Goal: Task Accomplishment & Management: Use online tool/utility

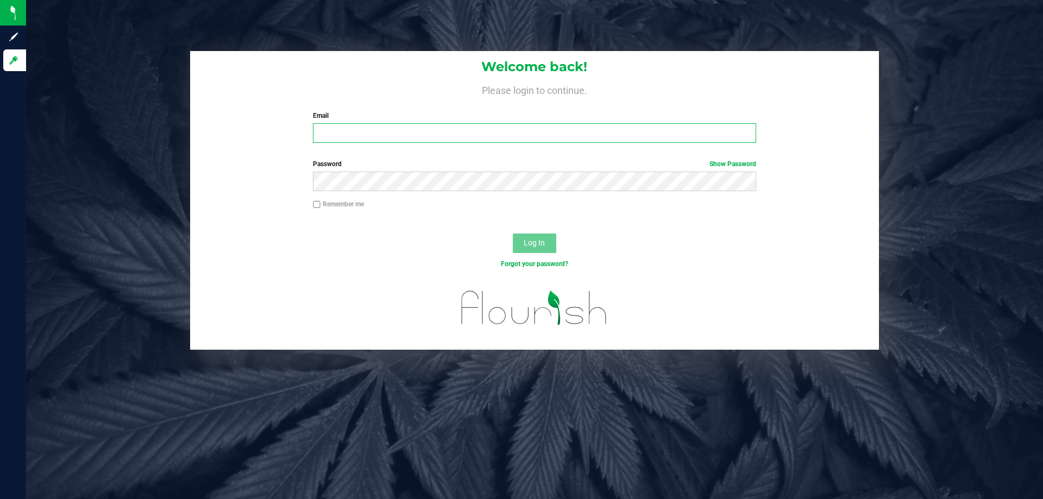
click at [339, 134] on input "Email" at bounding box center [534, 133] width 443 height 20
type input "[EMAIL_ADDRESS][DOMAIN_NAME]"
click at [513, 234] on button "Log In" at bounding box center [534, 244] width 43 height 20
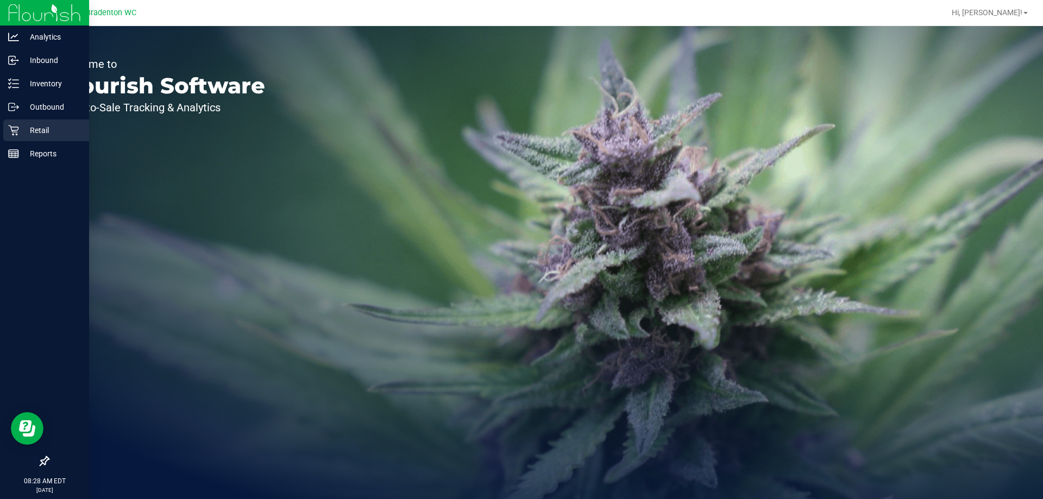
click at [54, 139] on div "Retail" at bounding box center [46, 131] width 86 height 22
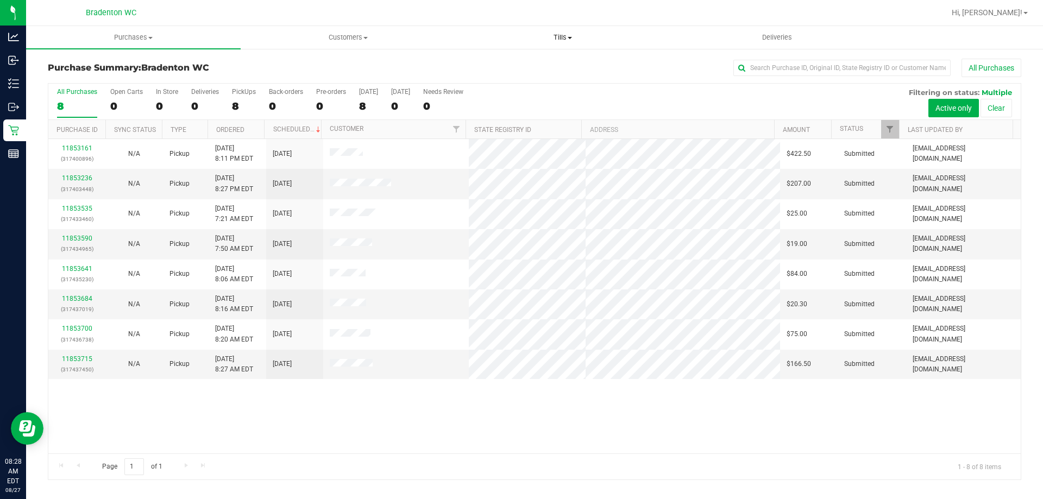
click at [557, 37] on span "Tills" at bounding box center [563, 38] width 214 height 10
click at [492, 66] on span "Manage tills" at bounding box center [491, 65] width 73 height 9
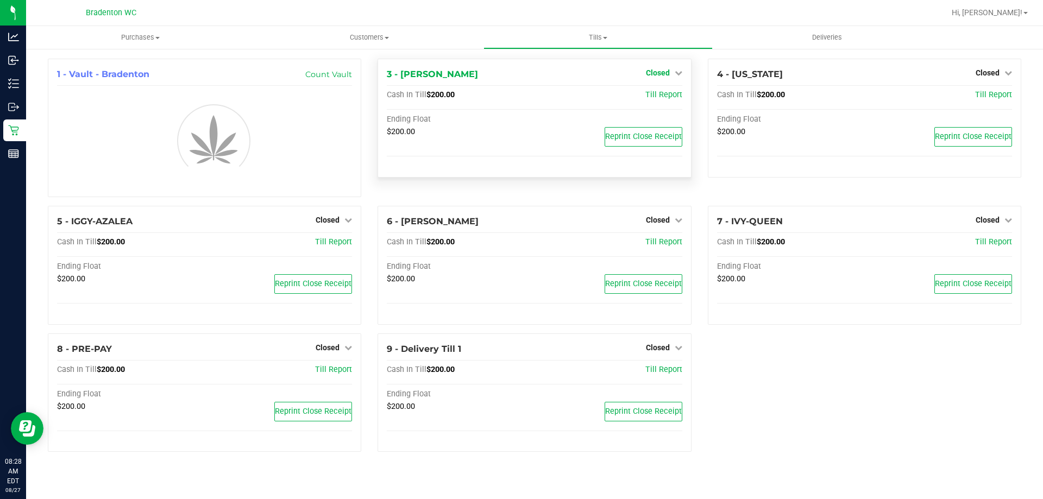
click at [667, 72] on span "Closed" at bounding box center [658, 72] width 24 height 9
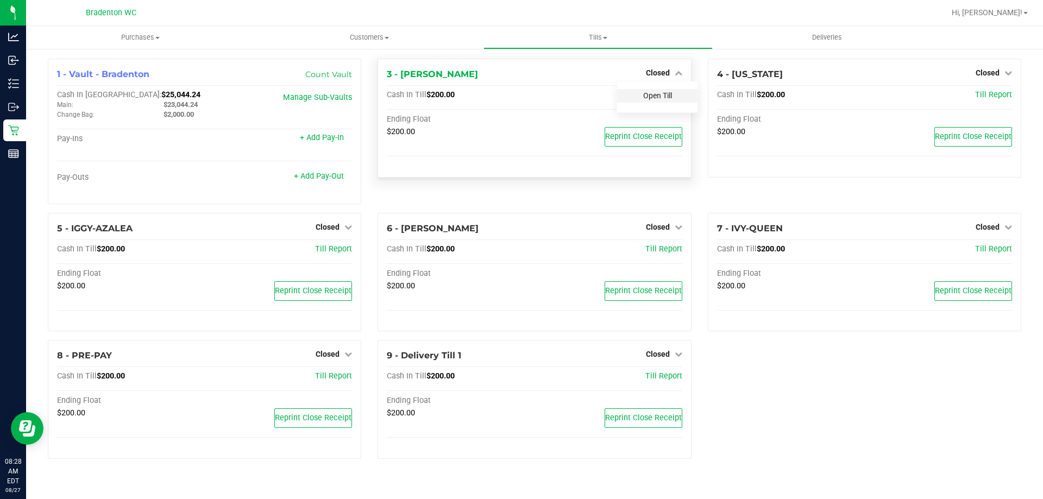
click at [660, 97] on link "Open Till" at bounding box center [657, 95] width 29 height 9
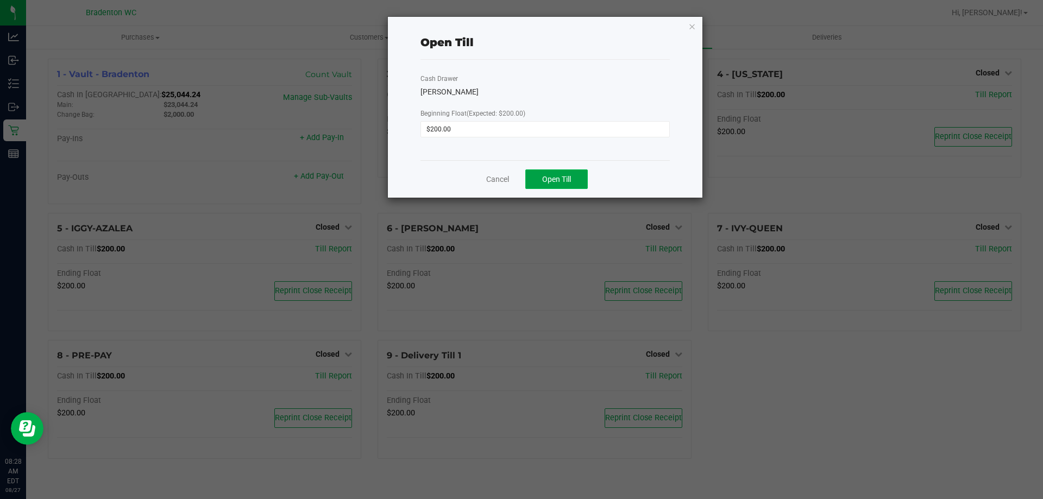
click at [569, 176] on span "Open Till" at bounding box center [556, 179] width 29 height 9
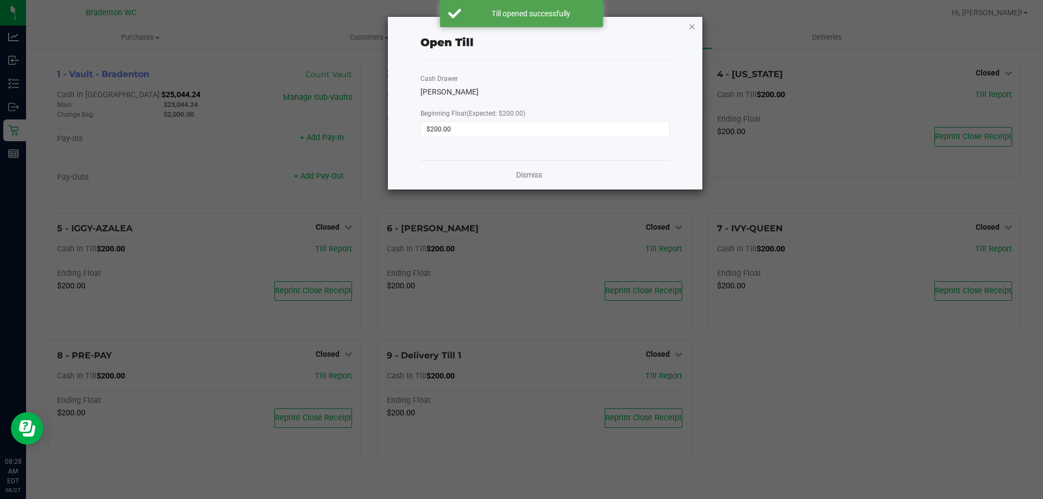
click at [691, 26] on icon "button" at bounding box center [692, 26] width 8 height 13
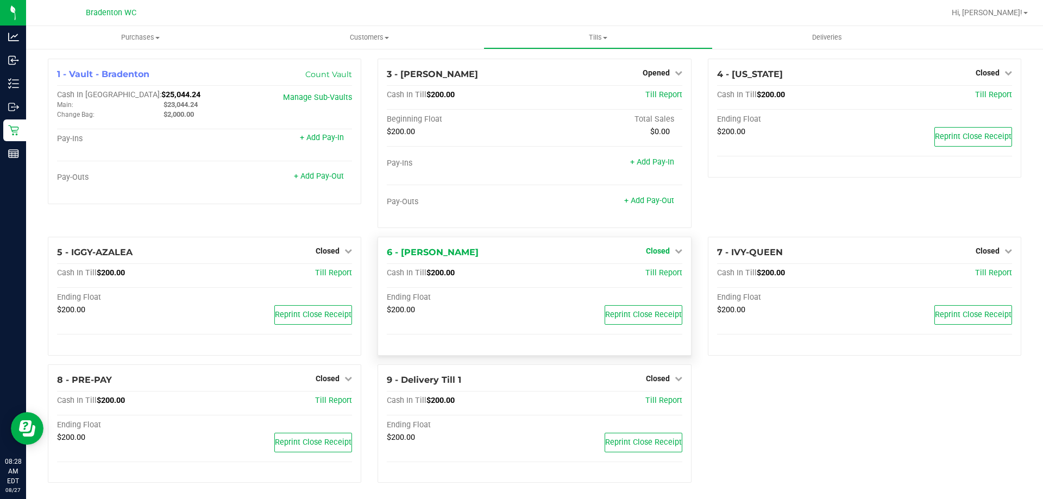
click at [653, 252] on span "Closed" at bounding box center [658, 251] width 24 height 9
click at [657, 273] on link "Open Till" at bounding box center [657, 274] width 29 height 9
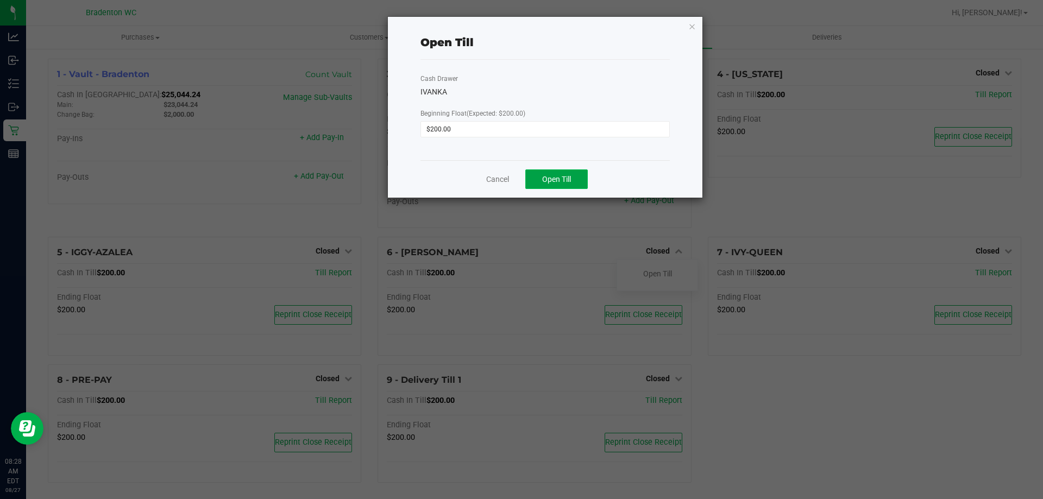
click at [568, 176] on span "Open Till" at bounding box center [556, 179] width 29 height 9
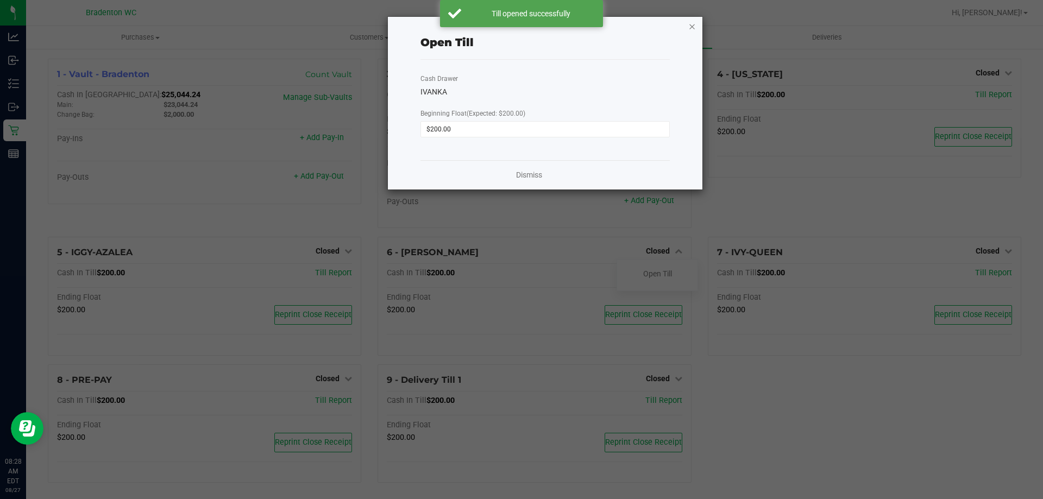
click at [691, 28] on icon "button" at bounding box center [692, 26] width 8 height 13
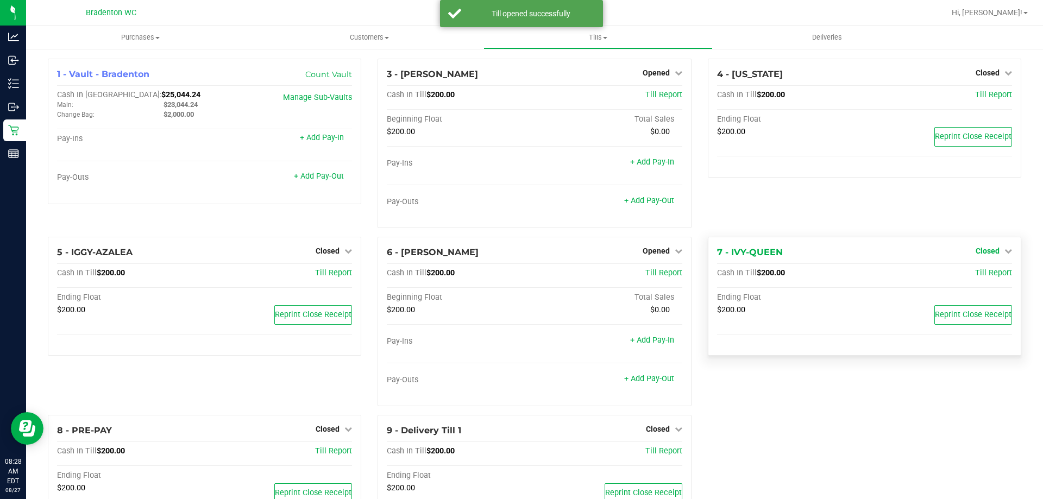
click at [988, 252] on span "Closed" at bounding box center [988, 251] width 24 height 9
click at [980, 270] on link "Open Till" at bounding box center [987, 274] width 29 height 9
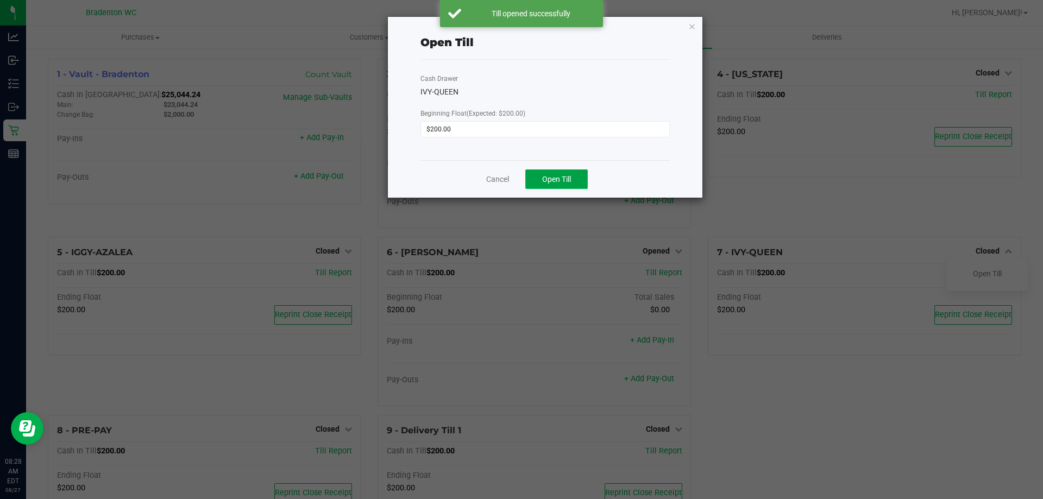
click at [579, 179] on button "Open Till" at bounding box center [556, 180] width 62 height 20
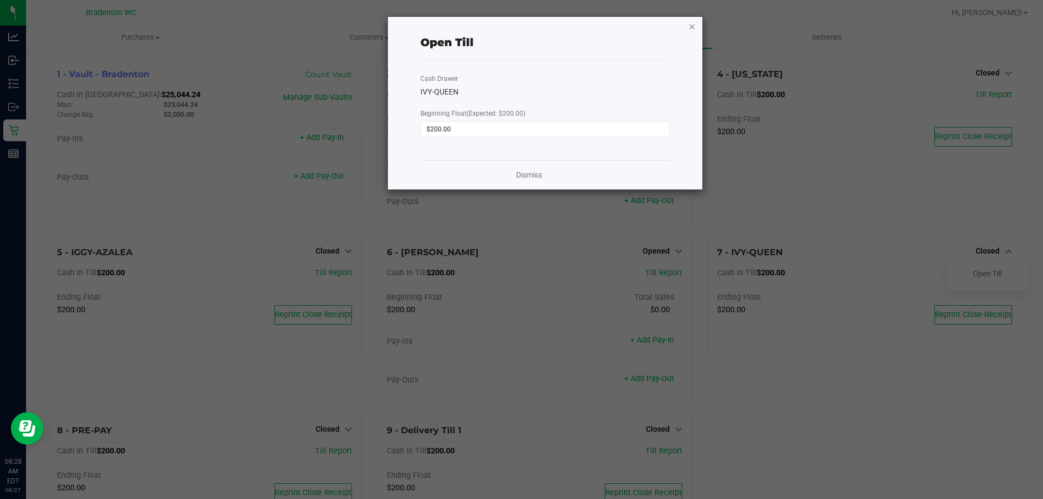
click at [690, 26] on icon "button" at bounding box center [692, 26] width 8 height 13
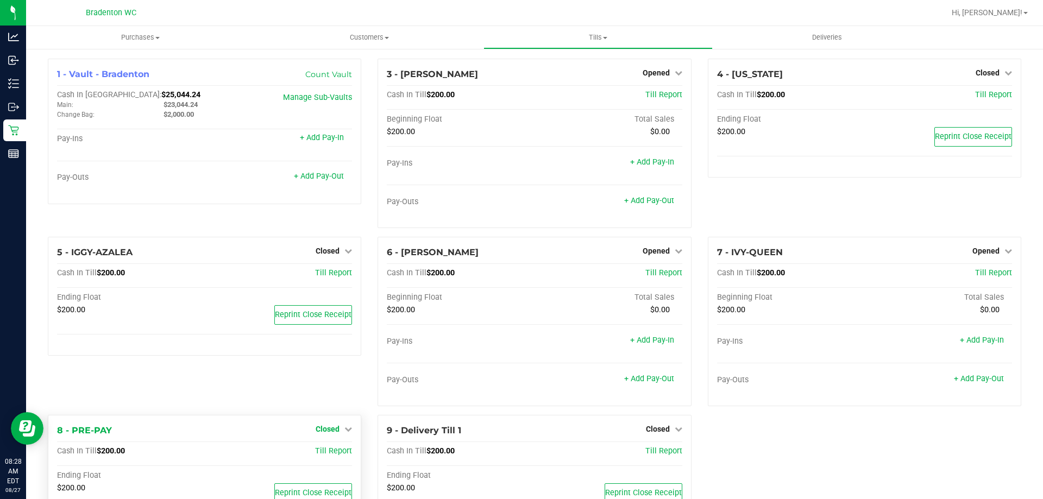
click at [336, 425] on span "Closed" at bounding box center [328, 429] width 24 height 9
click at [336, 454] on link "Open Till" at bounding box center [327, 452] width 29 height 9
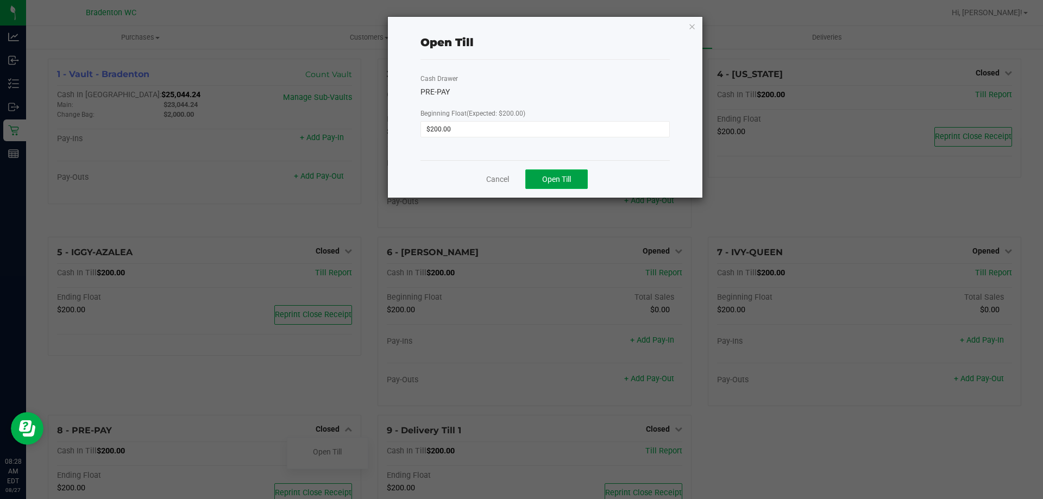
click at [575, 180] on button "Open Till" at bounding box center [556, 180] width 62 height 20
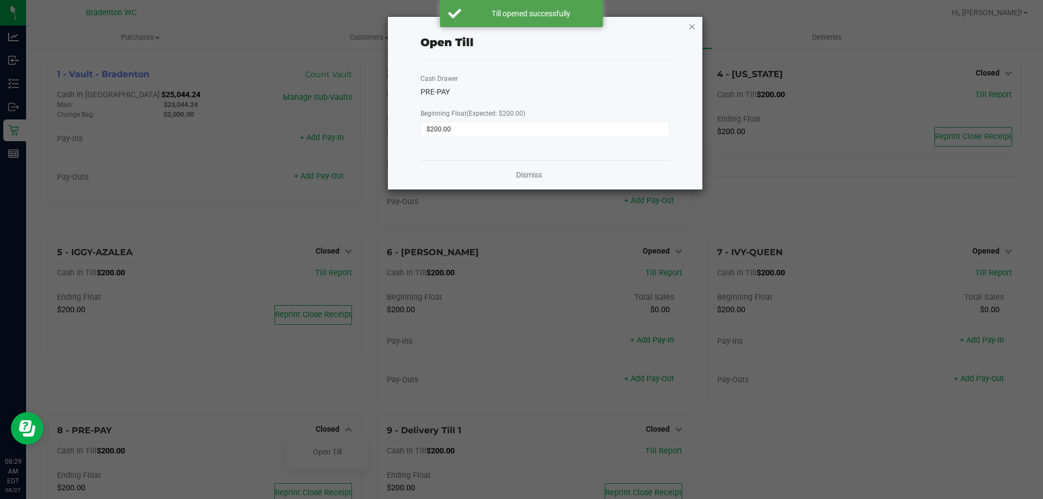
click at [690, 25] on icon "button" at bounding box center [692, 26] width 8 height 13
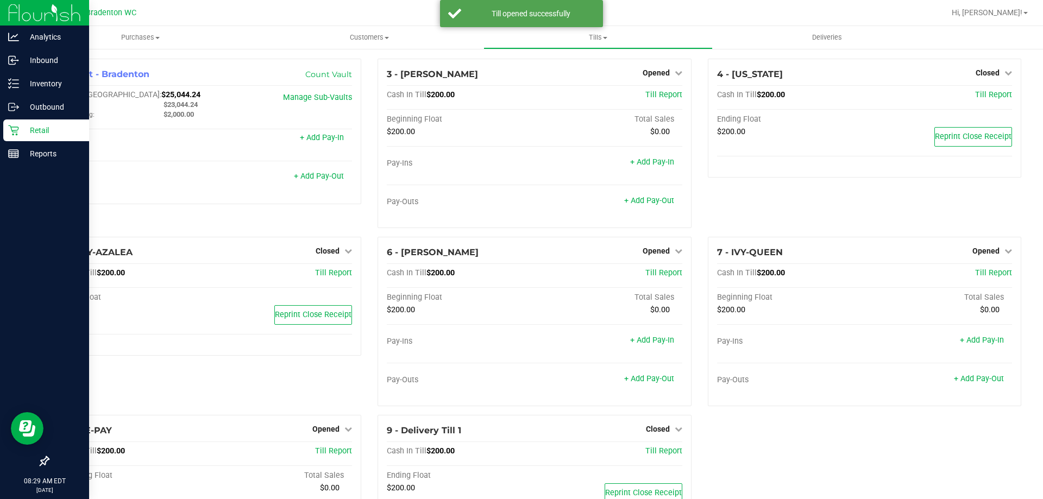
click at [36, 130] on p "Retail" at bounding box center [51, 130] width 65 height 13
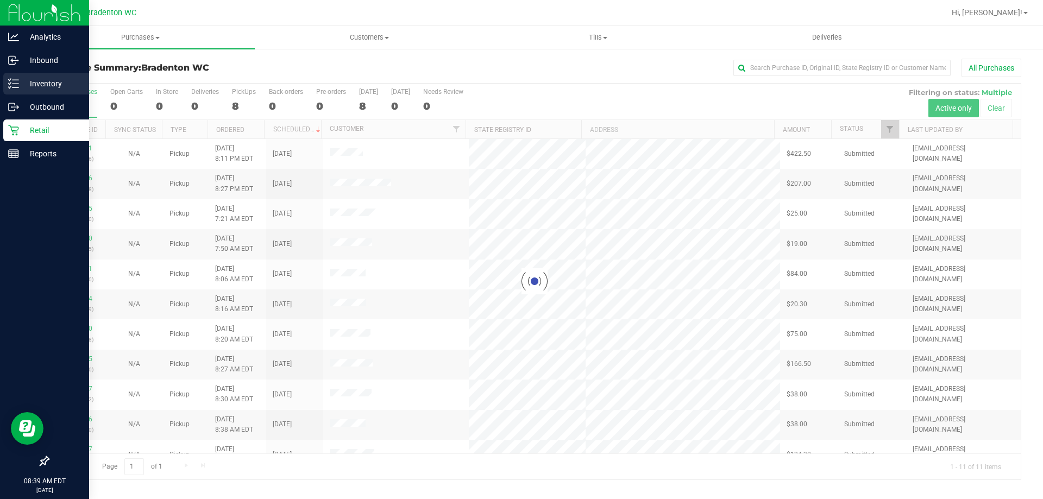
click at [59, 76] on div "Inventory" at bounding box center [46, 84] width 86 height 22
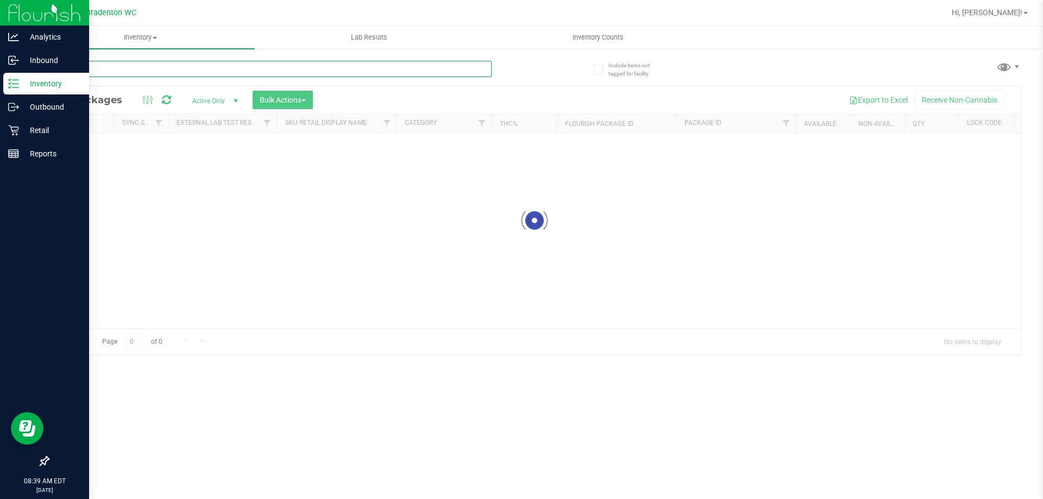
click at [132, 64] on div "Inventory All packages All inventory Waste log Create inventory Lab Results Inv…" at bounding box center [534, 262] width 1017 height 473
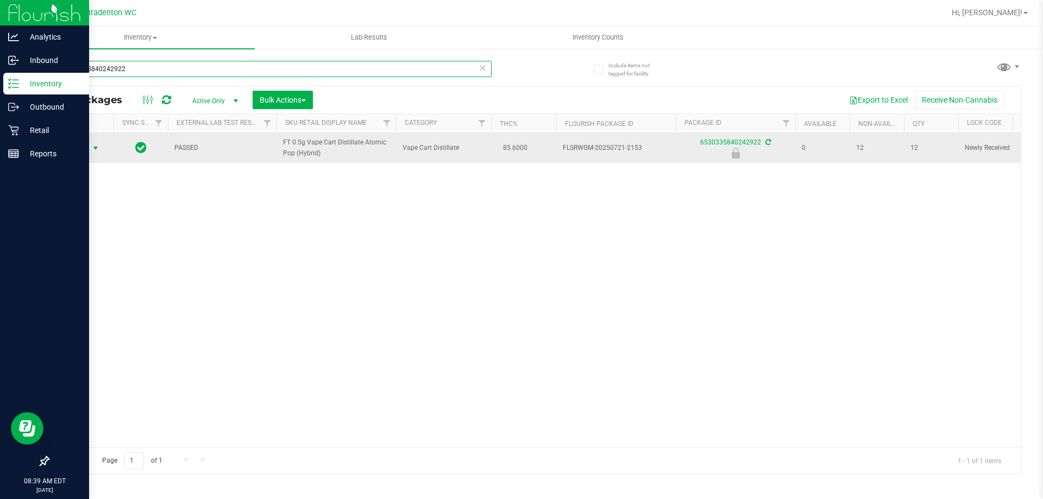
type input "6530335840242922"
click at [92, 153] on span "select" at bounding box center [96, 148] width 14 height 15
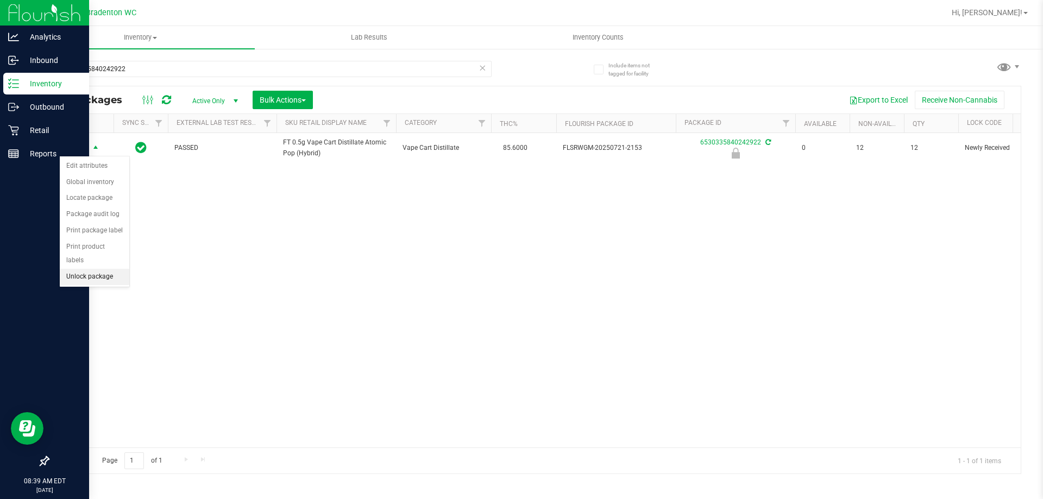
click at [91, 269] on li "Unlock package" at bounding box center [95, 277] width 70 height 16
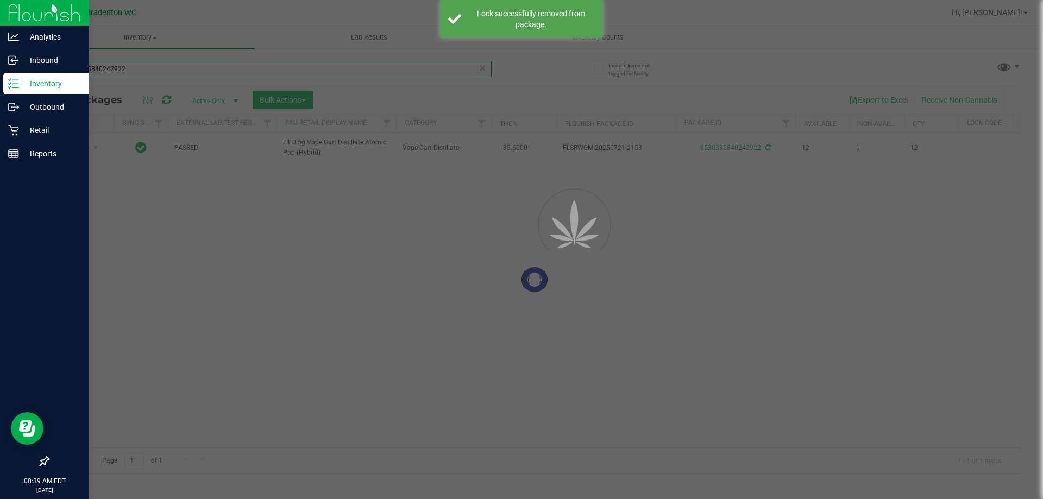
click at [129, 72] on input "6530335840242922" at bounding box center [270, 69] width 444 height 16
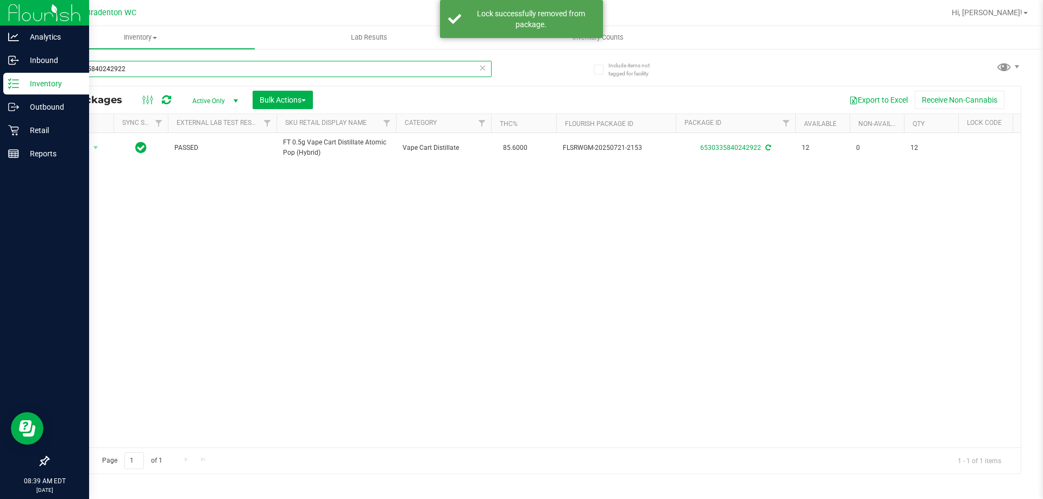
click at [129, 72] on input "6530335840242922" at bounding box center [270, 69] width 444 height 16
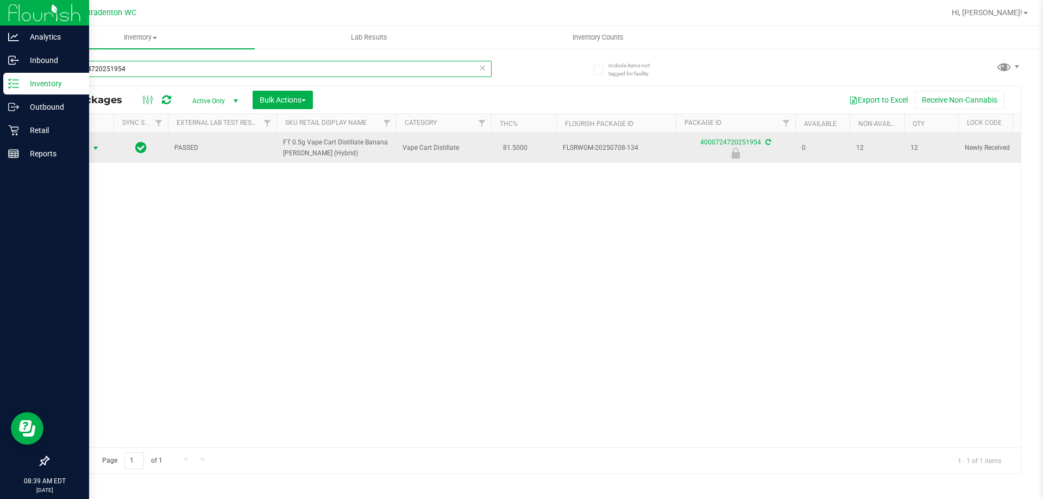
type input "4000724720251954"
click at [86, 146] on span "Action" at bounding box center [73, 148] width 29 height 15
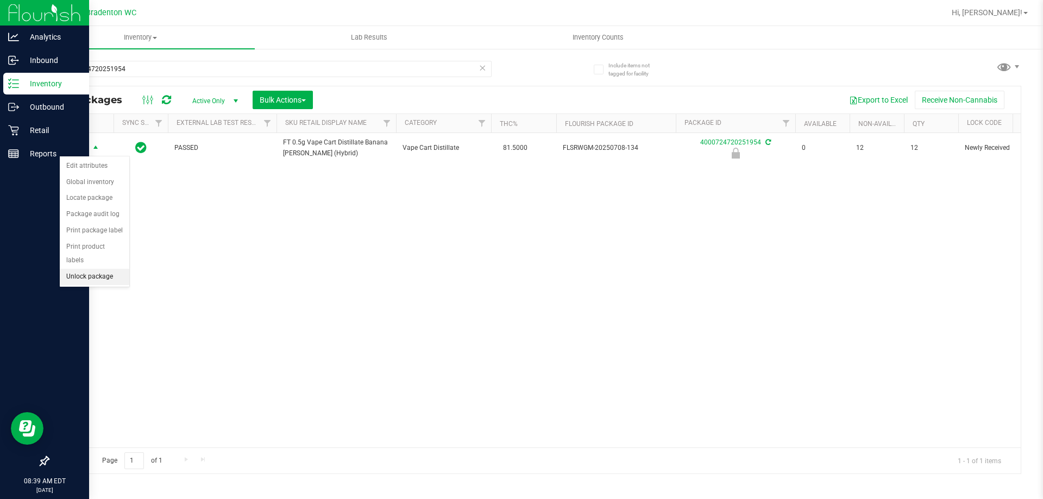
click at [109, 269] on li "Unlock package" at bounding box center [95, 277] width 70 height 16
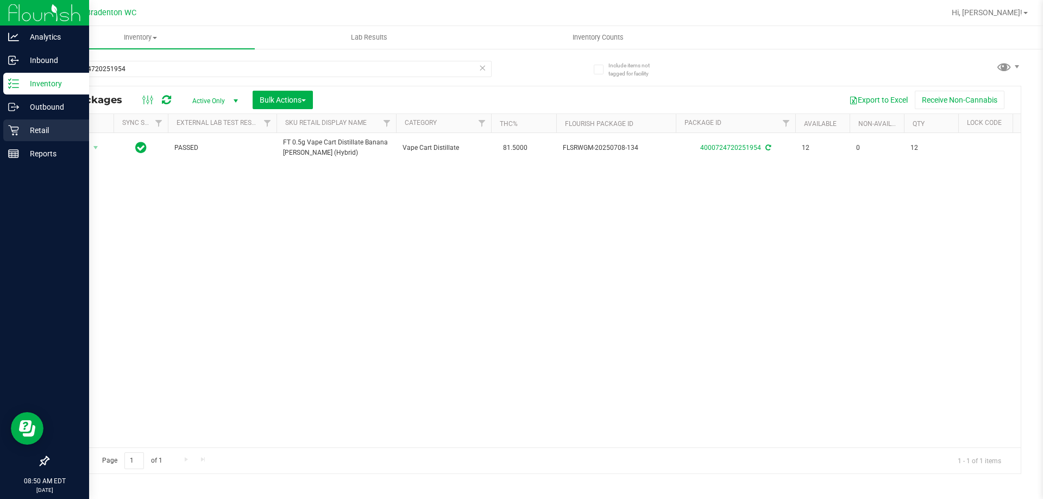
click at [42, 124] on p "Retail" at bounding box center [51, 130] width 65 height 13
